Goal: Task Accomplishment & Management: Complete application form

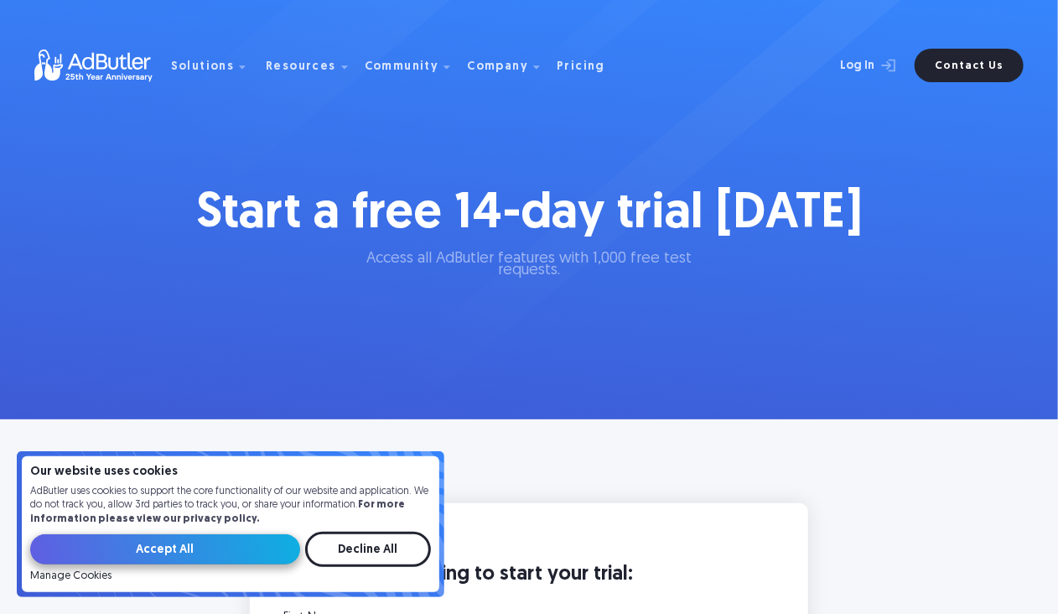
click at [231, 546] on input "Accept All" at bounding box center [165, 549] width 270 height 30
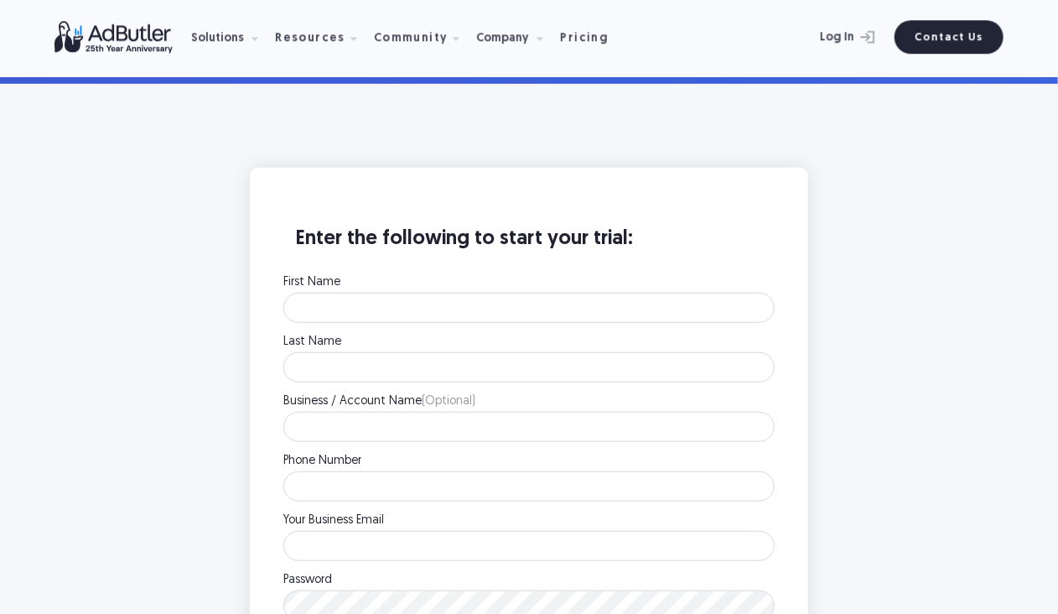
scroll to position [419, 0]
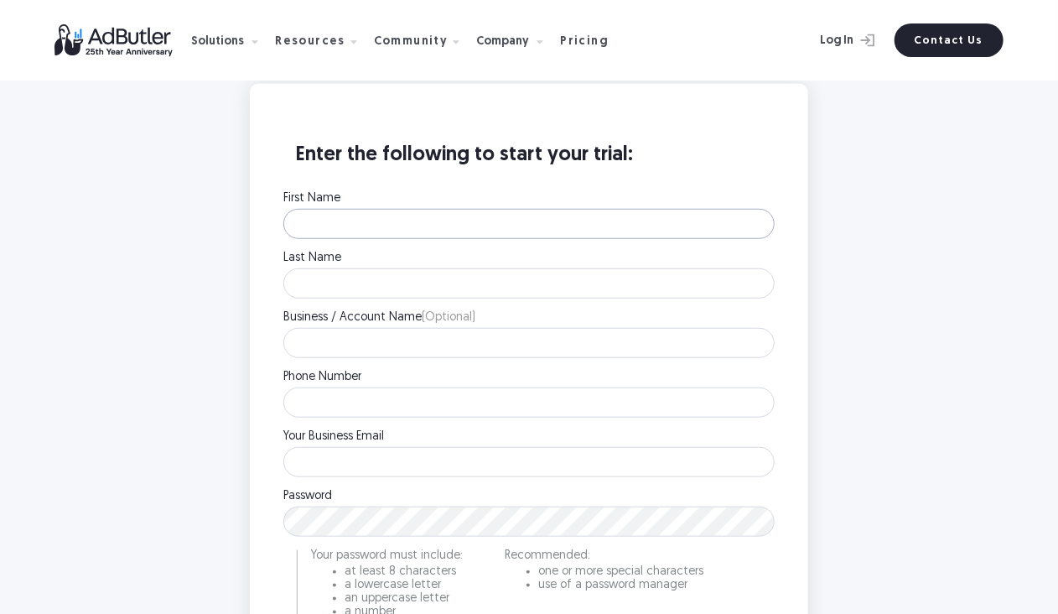
click at [413, 220] on input "First Name" at bounding box center [528, 224] width 491 height 30
type input "Jisahn"
type input "[PERSON_NAME]"
type input "[PHONE_NUMBER]"
type input "[DOMAIN_NAME][EMAIL_ADDRESS][PERSON_NAME][DOMAIN_NAME]"
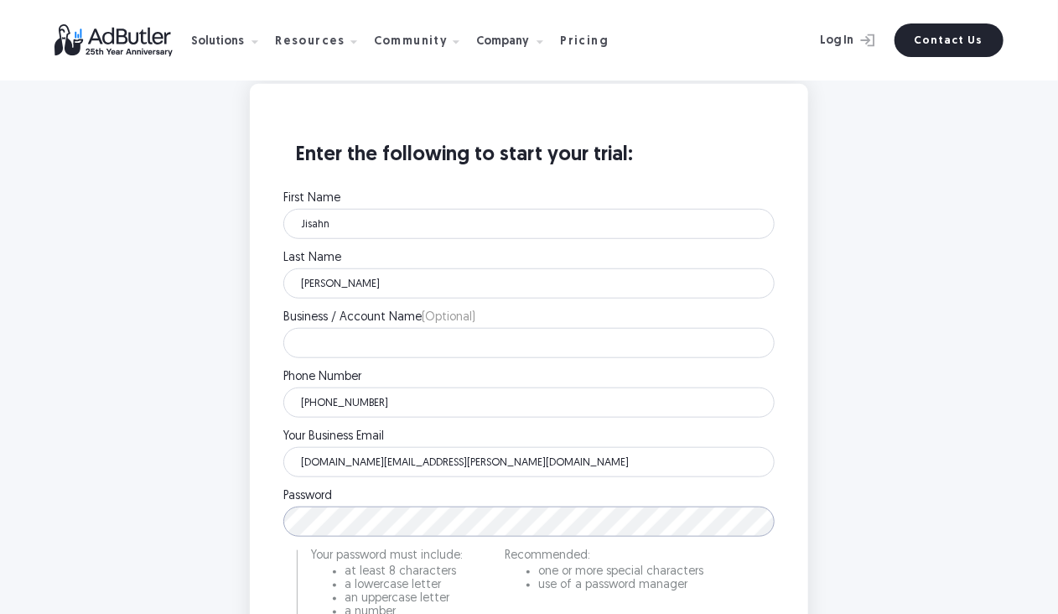
scroll to position [671, 0]
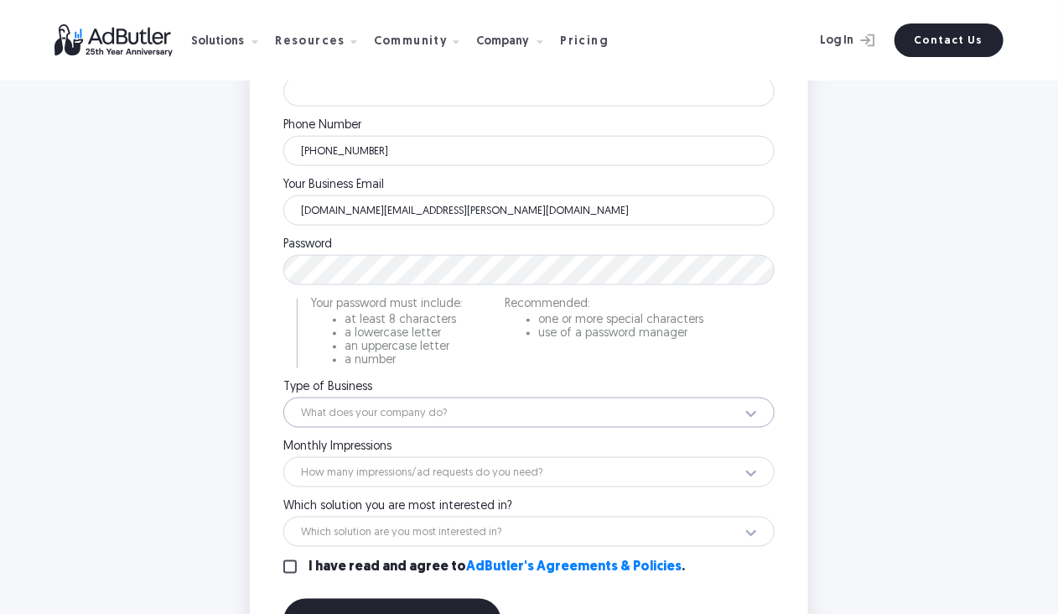
click at [399, 421] on select "What does your company do? Ad Network Agency Advertiser Brand Publisher SSP DSP…" at bounding box center [528, 412] width 491 height 30
click at [390, 413] on select "What does your company do? Ad Network Agency Advertiser Brand Publisher SSP DSP…" at bounding box center [528, 412] width 491 height 30
select select "32"
click at [283, 397] on select "What does your company do? Ad Network Agency Advertiser Brand Publisher SSP DSP…" at bounding box center [528, 412] width 491 height 30
click at [379, 470] on select "How many impressions/ad requests do you need? Less than 1 million 1 - 10 millio…" at bounding box center [528, 472] width 491 height 30
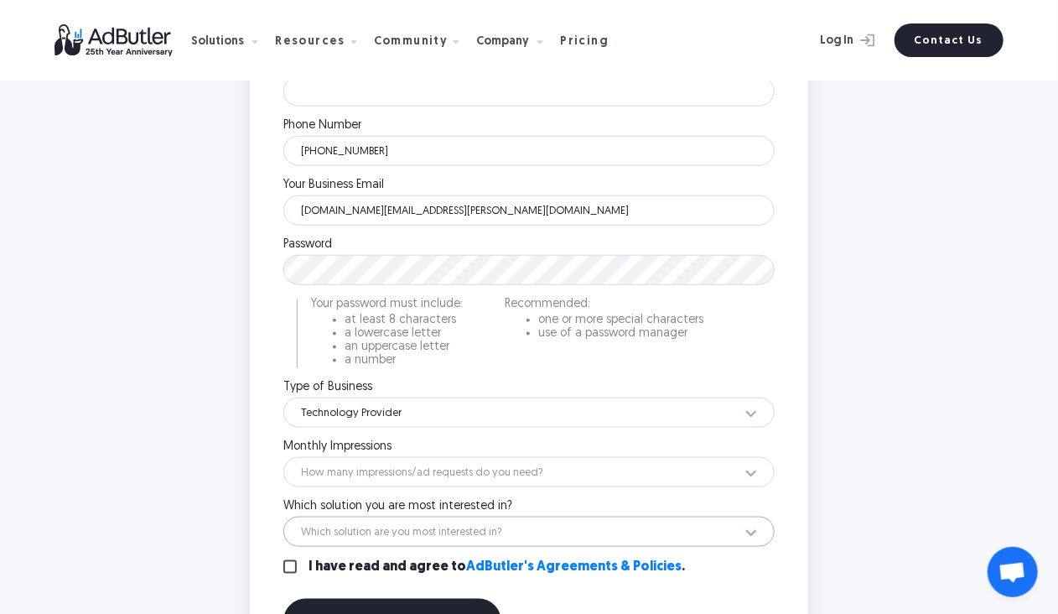
click at [406, 538] on select "Which solution are you most interested in? Display Ad Server Supply-Side Progra…" at bounding box center [528, 531] width 491 height 30
select select "Digital Out-Of-Home Ad Server"
click at [283, 516] on select "Which solution are you most interested in? Display Ad Server Supply-Side Progra…" at bounding box center [528, 531] width 491 height 30
click at [392, 465] on select "How many impressions/ad requests do you need? Less than 1 million 1 - 10 millio…" at bounding box center [528, 472] width 491 height 30
click at [402, 523] on select "Which solution are you most interested in? Display Ad Server Supply-Side Progra…" at bounding box center [528, 531] width 491 height 30
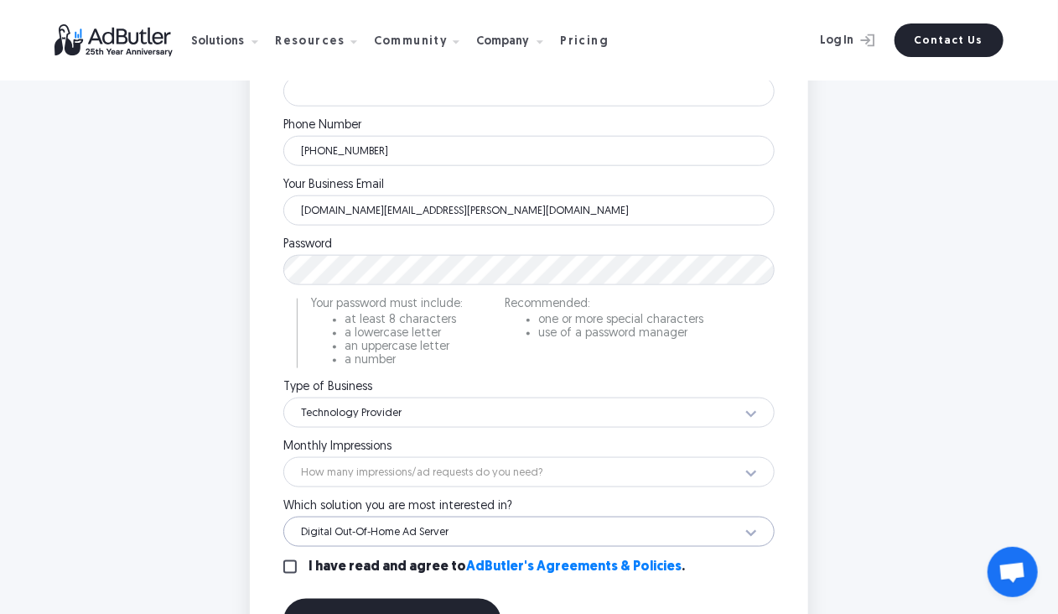
click at [402, 523] on select "Which solution are you most interested in? Display Ad Server Supply-Side Progra…" at bounding box center [528, 531] width 491 height 30
click at [395, 457] on select "How many impressions/ad requests do you need? Less than 1 million 1 - 10 millio…" at bounding box center [528, 472] width 491 height 30
select select "18"
click at [283, 457] on select "How many impressions/ad requests do you need? Less than 1 million 1 - 10 millio…" at bounding box center [528, 472] width 491 height 30
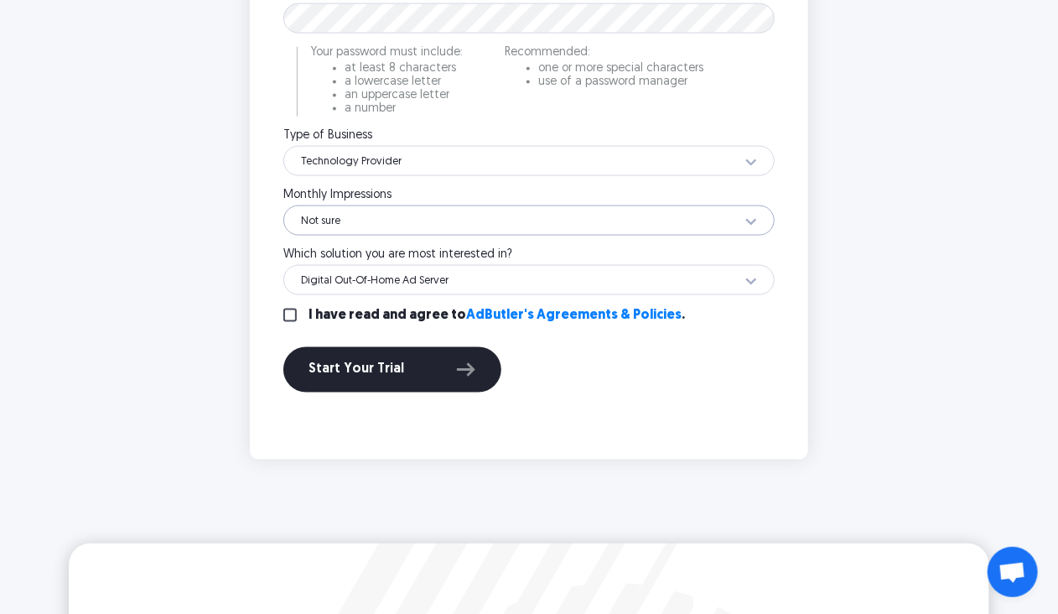
scroll to position [838, 0]
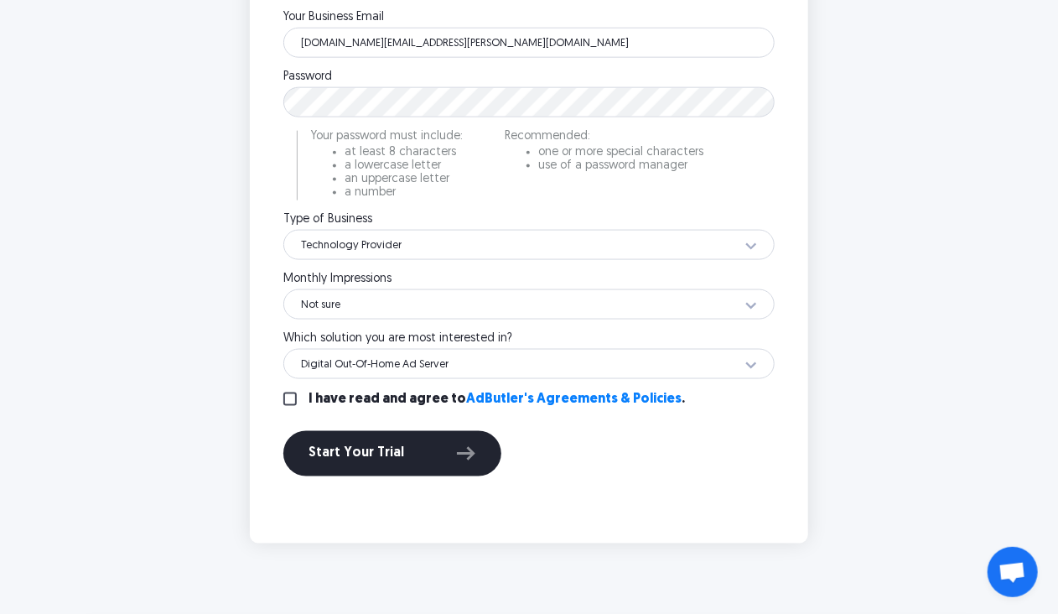
click at [295, 396] on input "I have read and agree to AdButler's Agreements & Policies ." at bounding box center [289, 398] width 13 height 13
checkbox input "true"
click at [302, 449] on button "Start Your Trial" at bounding box center [392, 453] width 218 height 45
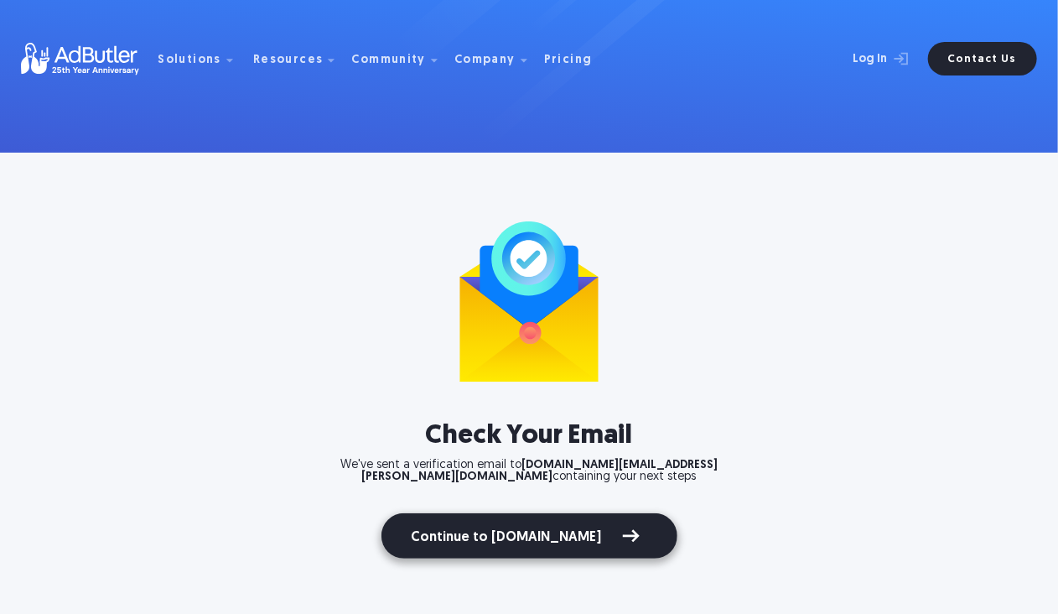
click at [500, 522] on link "Continue to [DOMAIN_NAME]" at bounding box center [530, 535] width 296 height 45
